Goal: Transaction & Acquisition: Purchase product/service

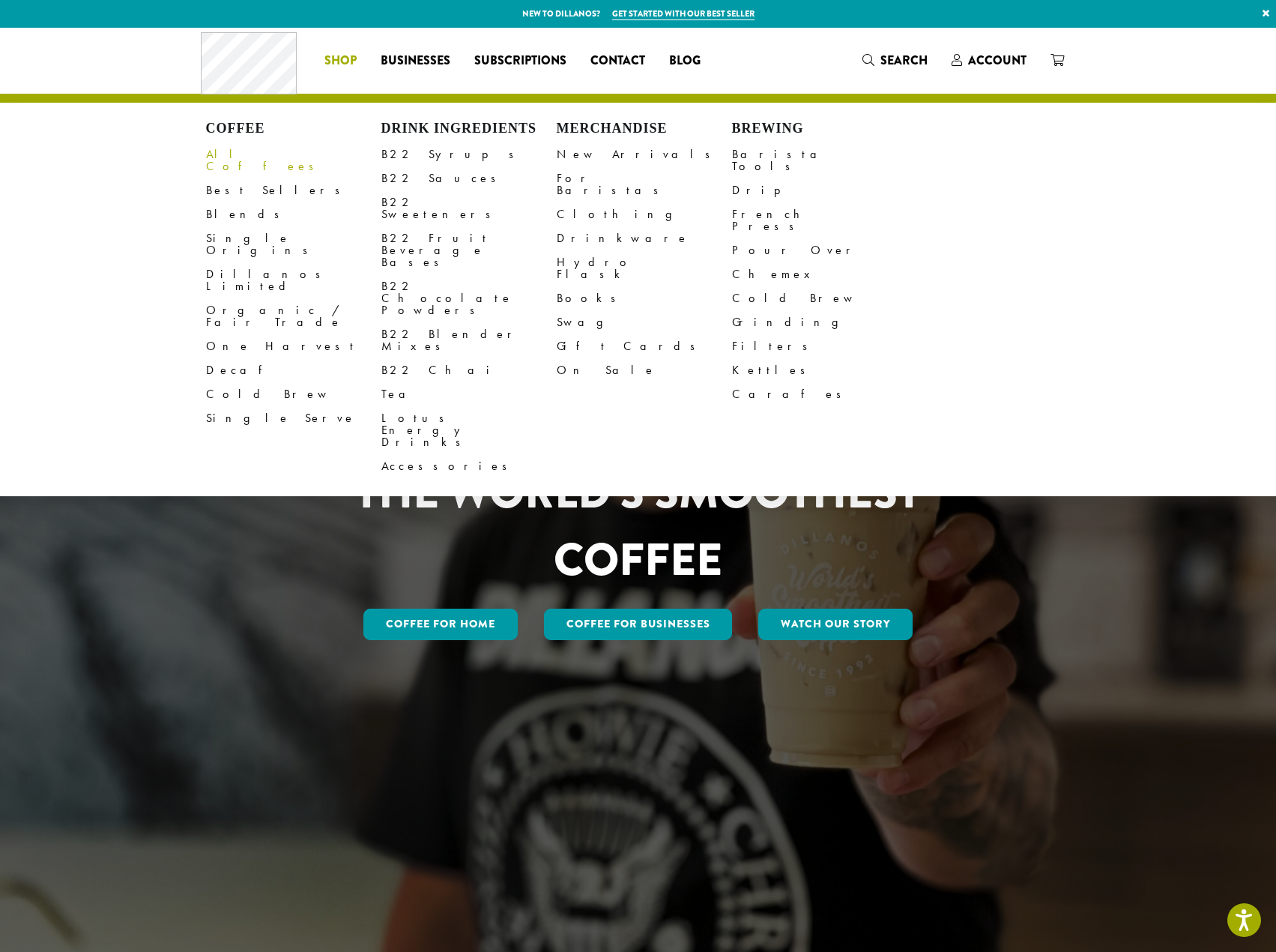
click at [251, 159] on link "All Coffees" at bounding box center [294, 160] width 176 height 36
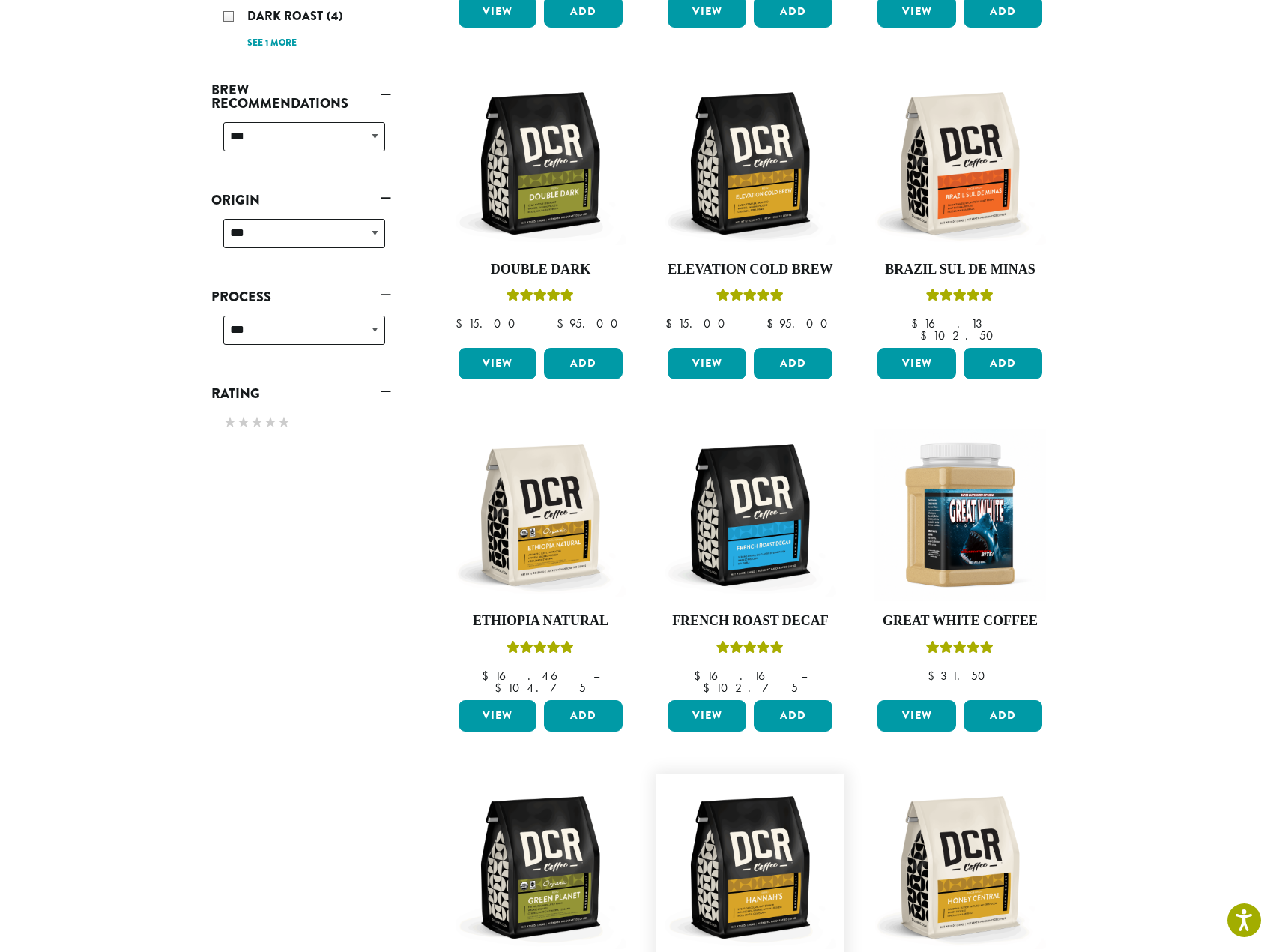
scroll to position [968, 0]
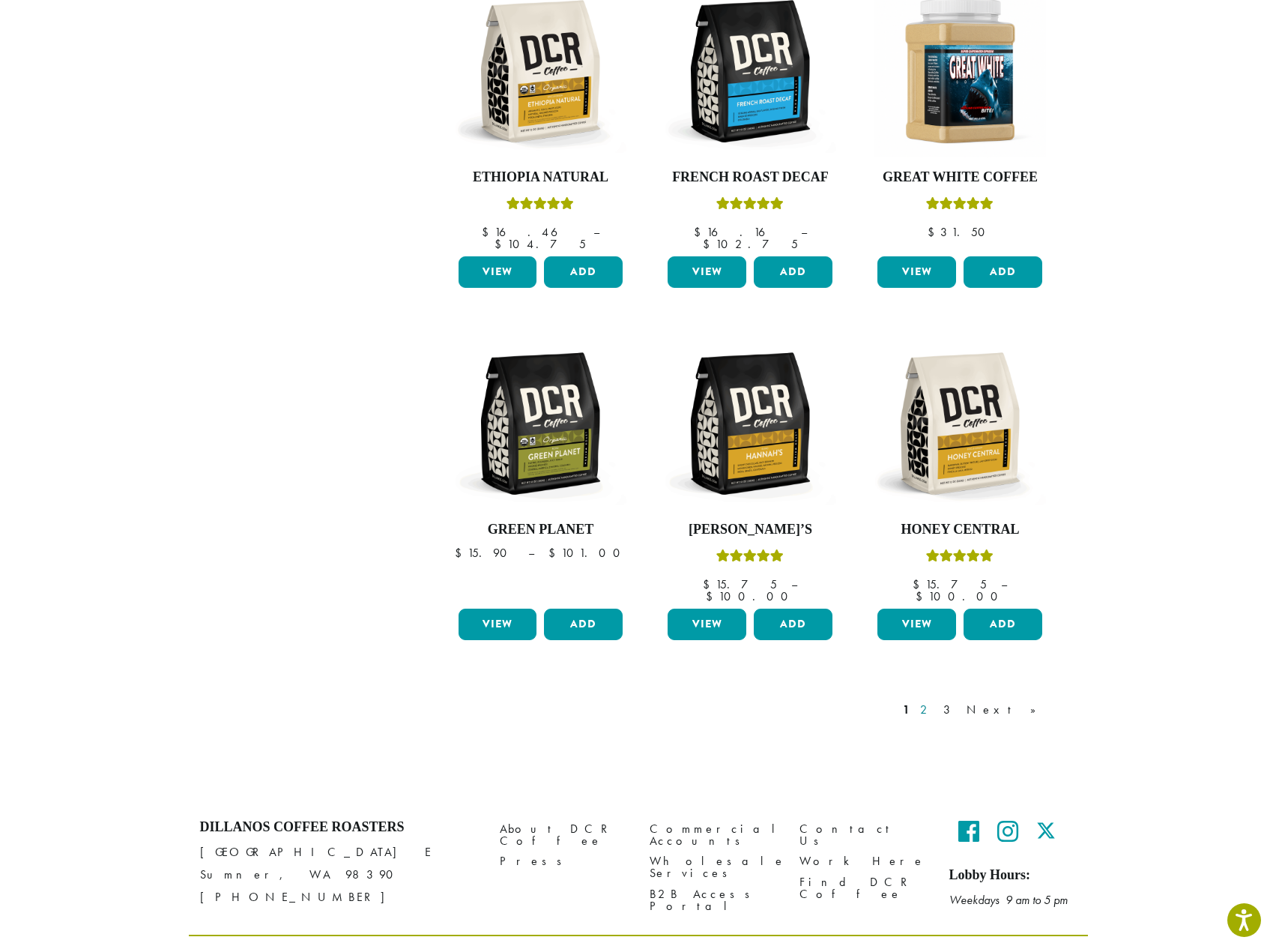
click at [936, 701] on link "2" at bounding box center [927, 709] width 19 height 18
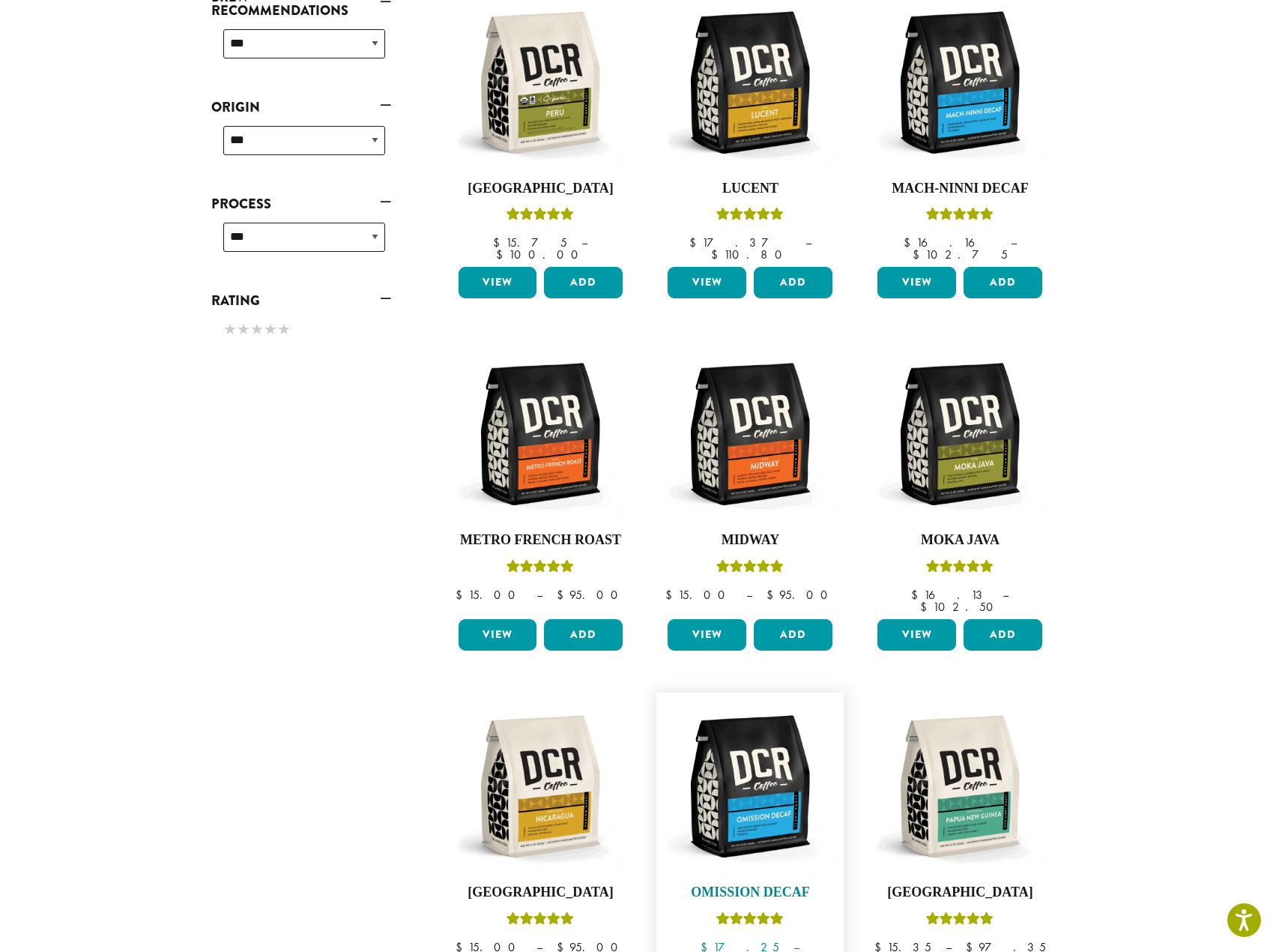
scroll to position [766, 0]
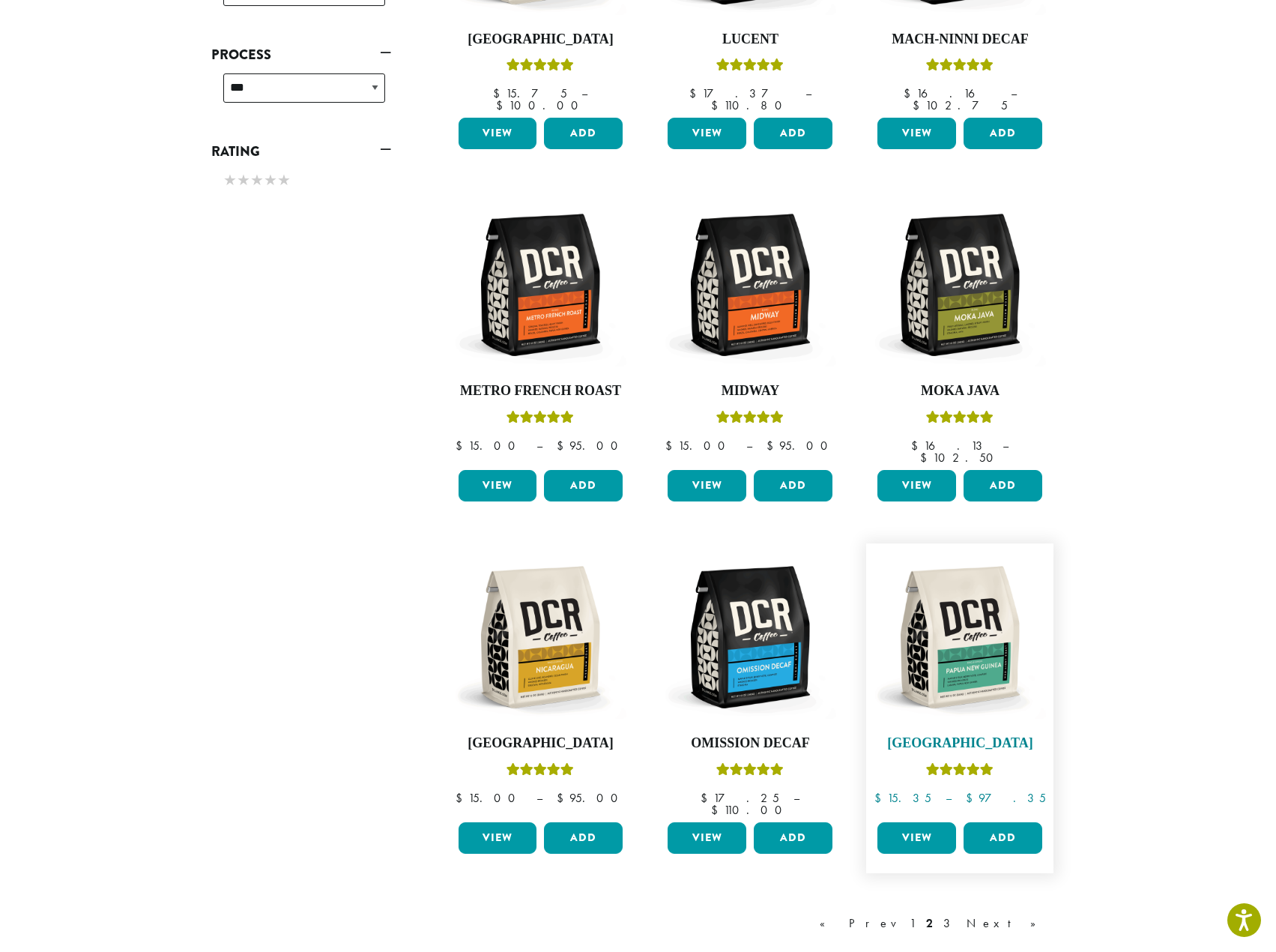
click at [980, 645] on img at bounding box center [959, 637] width 172 height 172
